Goal: Task Accomplishment & Management: Complete application form

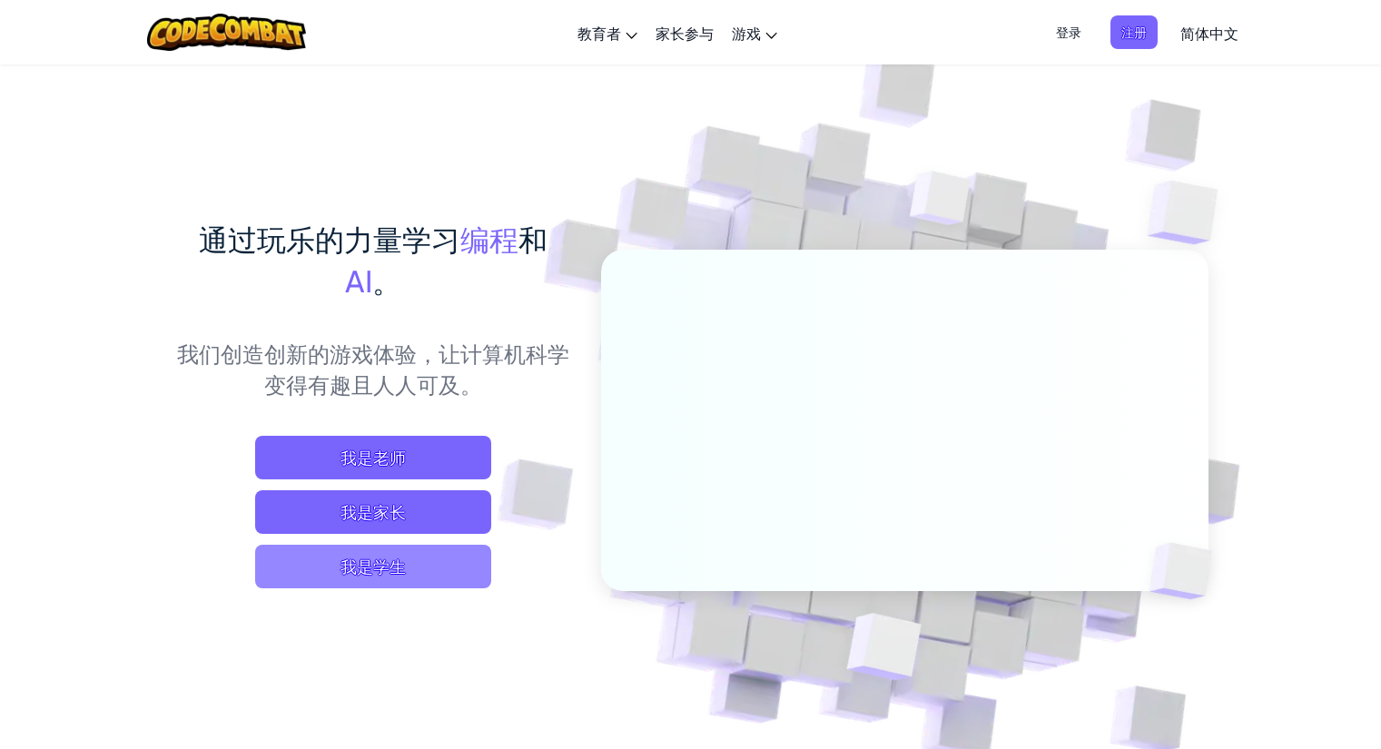
click at [379, 582] on span "我是学生" at bounding box center [373, 567] width 236 height 44
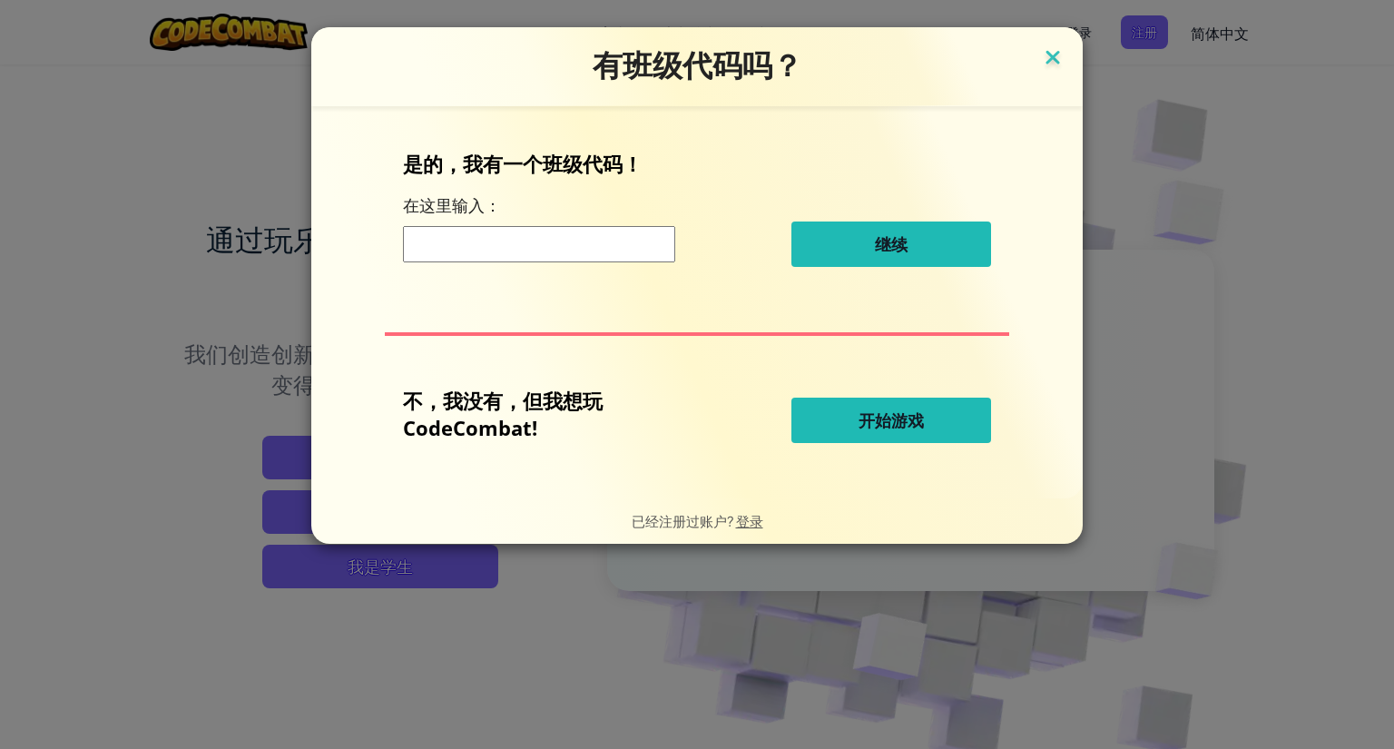
click at [1062, 55] on img at bounding box center [1053, 58] width 24 height 27
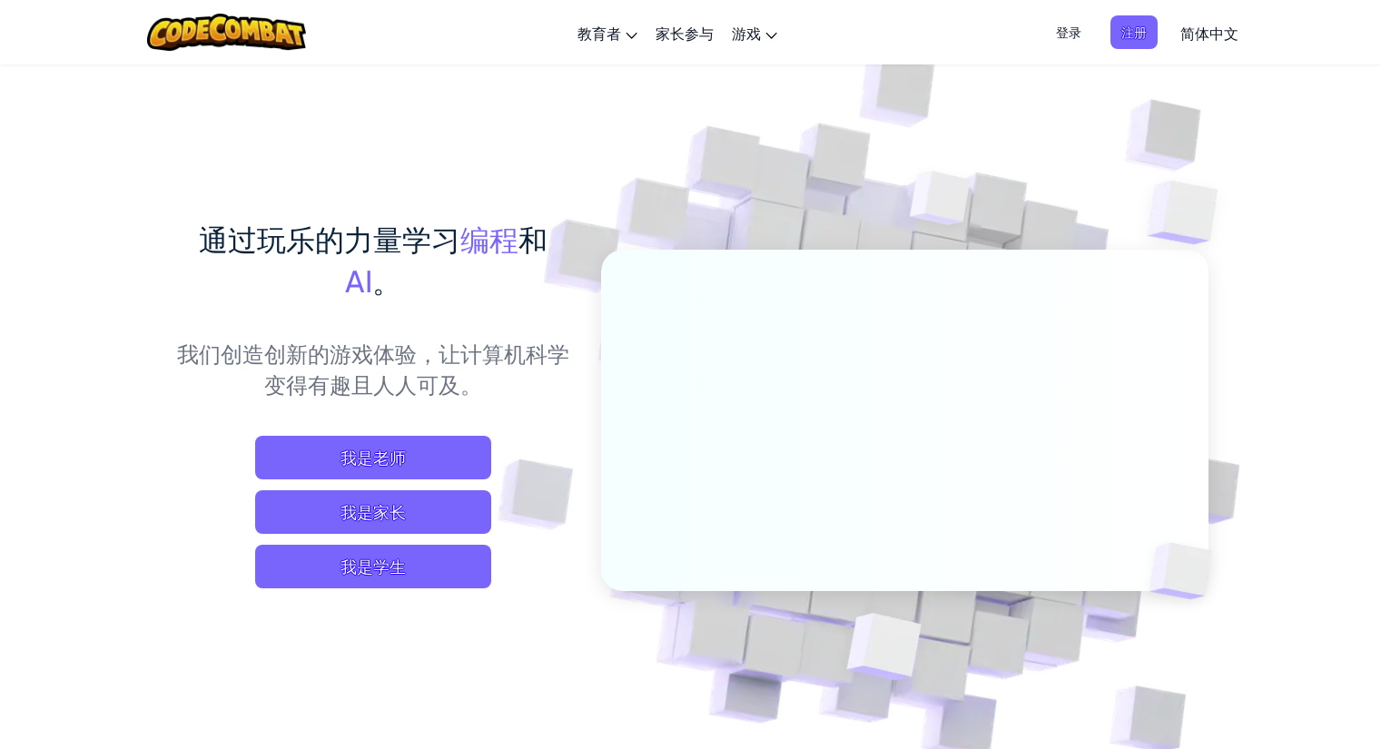
click at [1082, 25] on span "登录" at bounding box center [1068, 32] width 47 height 34
